Goal: Task Accomplishment & Management: Manage account settings

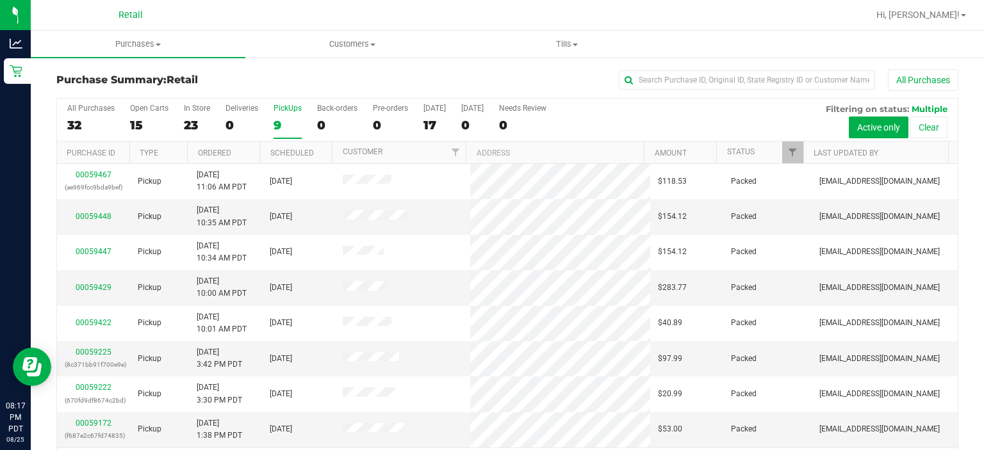
click at [278, 118] on div "9" at bounding box center [287, 125] width 28 height 15
click at [0, 0] on input "PickUps 9" at bounding box center [0, 0] width 0 height 0
click at [277, 112] on div "PickUps" at bounding box center [287, 108] width 28 height 9
click at [0, 0] on input "PickUps 9" at bounding box center [0, 0] width 0 height 0
click at [286, 112] on div "PickUps" at bounding box center [287, 108] width 28 height 9
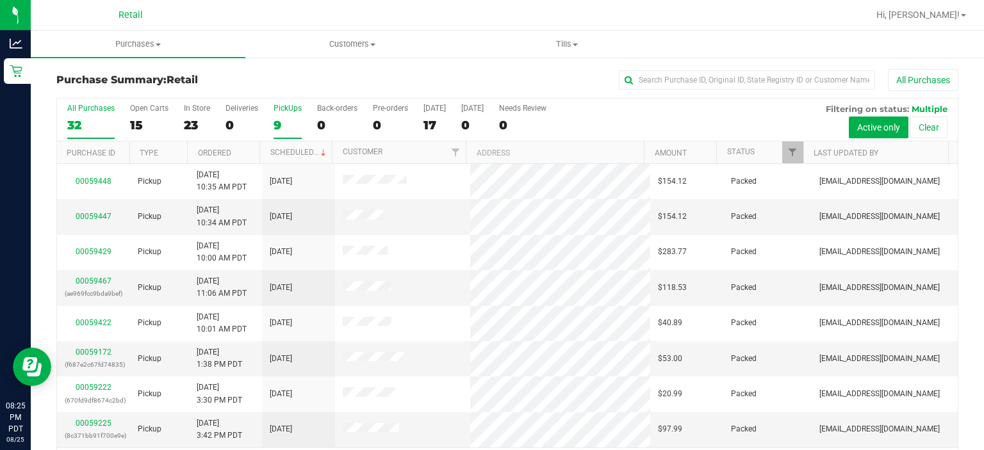
click at [0, 0] on input "PickUps 9" at bounding box center [0, 0] width 0 height 0
click at [318, 151] on span at bounding box center [323, 153] width 10 height 10
click at [292, 108] on div "PickUps" at bounding box center [287, 108] width 28 height 9
click at [0, 0] on input "PickUps 9" at bounding box center [0, 0] width 0 height 0
click at [291, 115] on label "PickUps 9" at bounding box center [287, 121] width 28 height 35
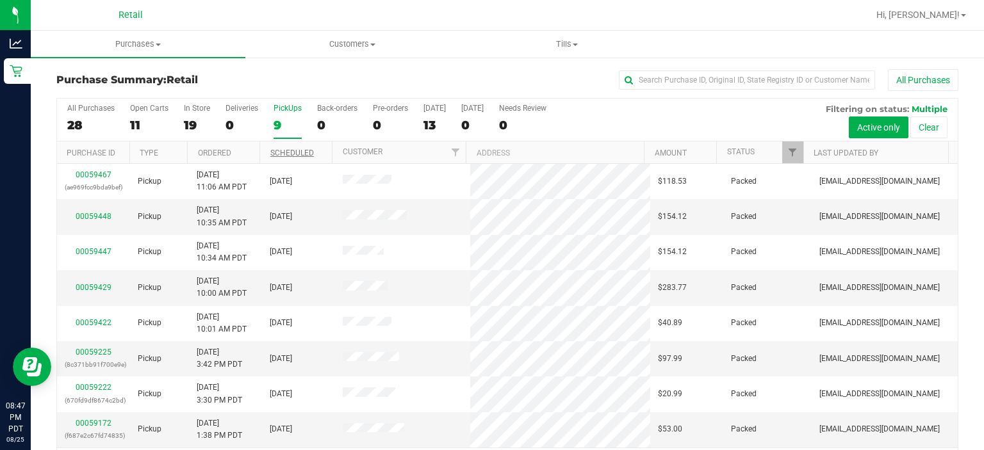
click at [0, 0] on input "PickUps 9" at bounding box center [0, 0] width 0 height 0
click at [287, 115] on label "PickUps 9" at bounding box center [287, 121] width 28 height 35
click at [0, 0] on input "PickUps 9" at bounding box center [0, 0] width 0 height 0
click at [284, 114] on label "PickUps 9" at bounding box center [287, 121] width 28 height 35
click at [0, 0] on input "PickUps 9" at bounding box center [0, 0] width 0 height 0
